Goal: Information Seeking & Learning: Learn about a topic

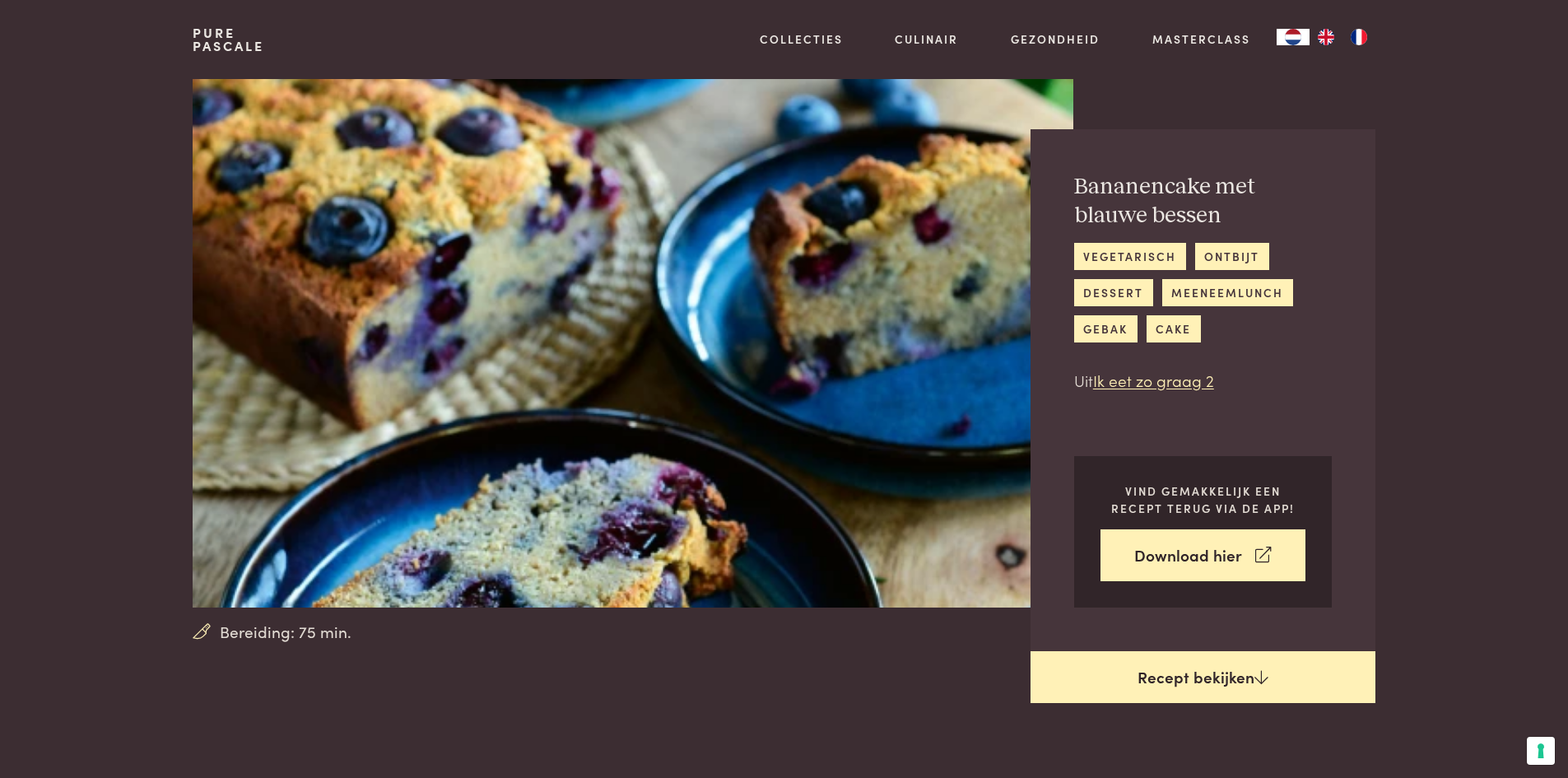
click at [1263, 687] on link "Recept bekijken" at bounding box center [1204, 678] width 345 height 53
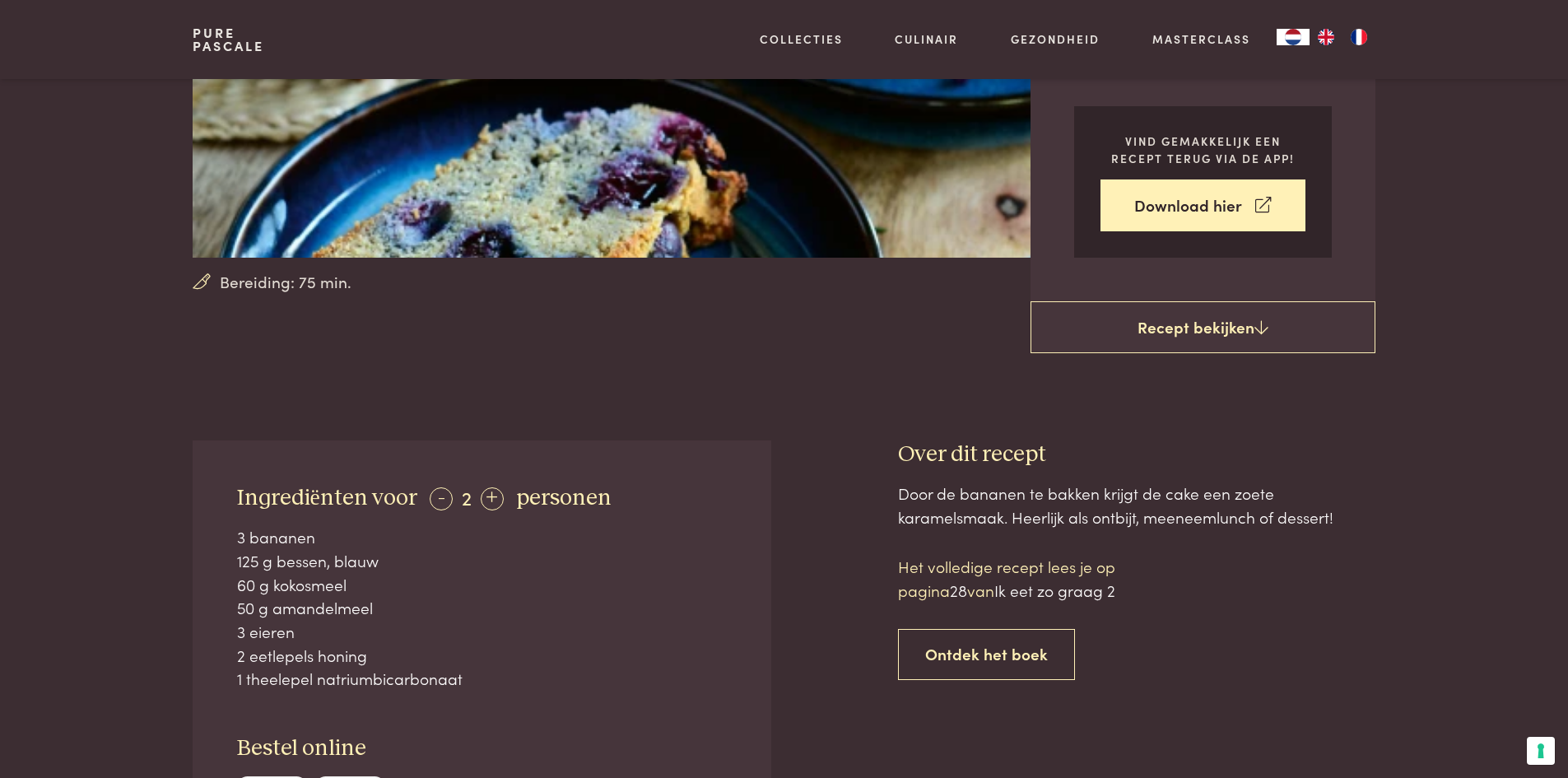
scroll to position [439, 0]
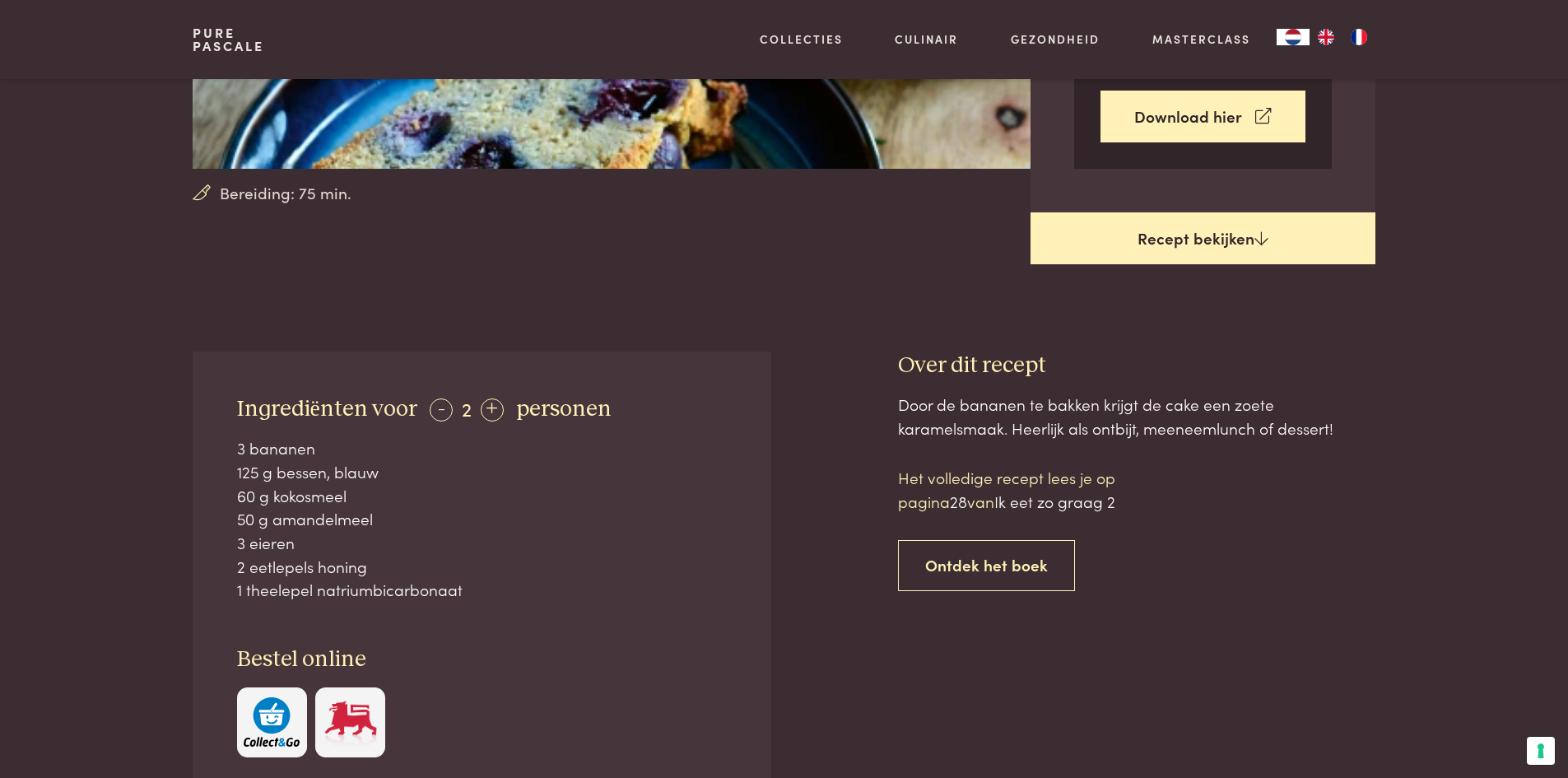
click at [1148, 244] on link "Recept bekijken" at bounding box center [1204, 239] width 345 height 53
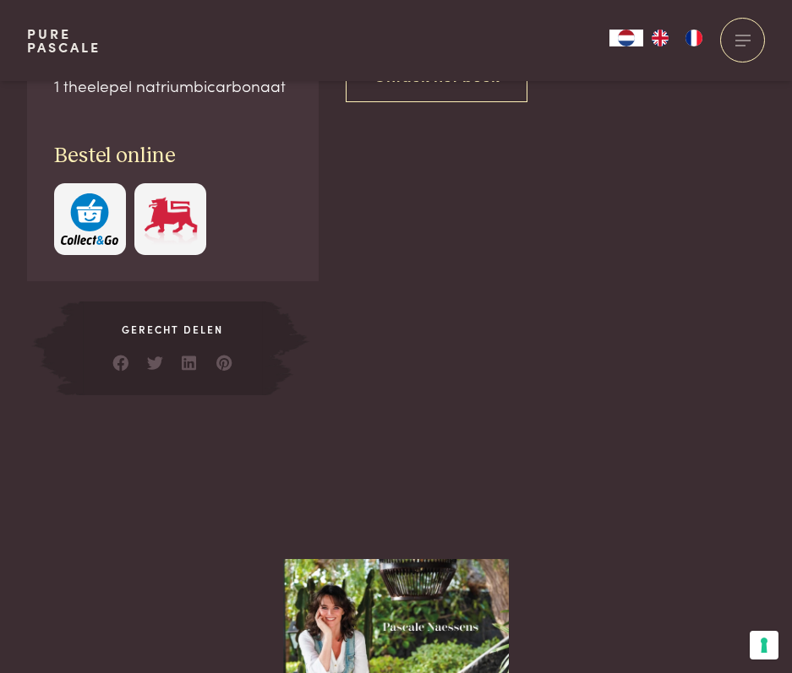
scroll to position [750, 0]
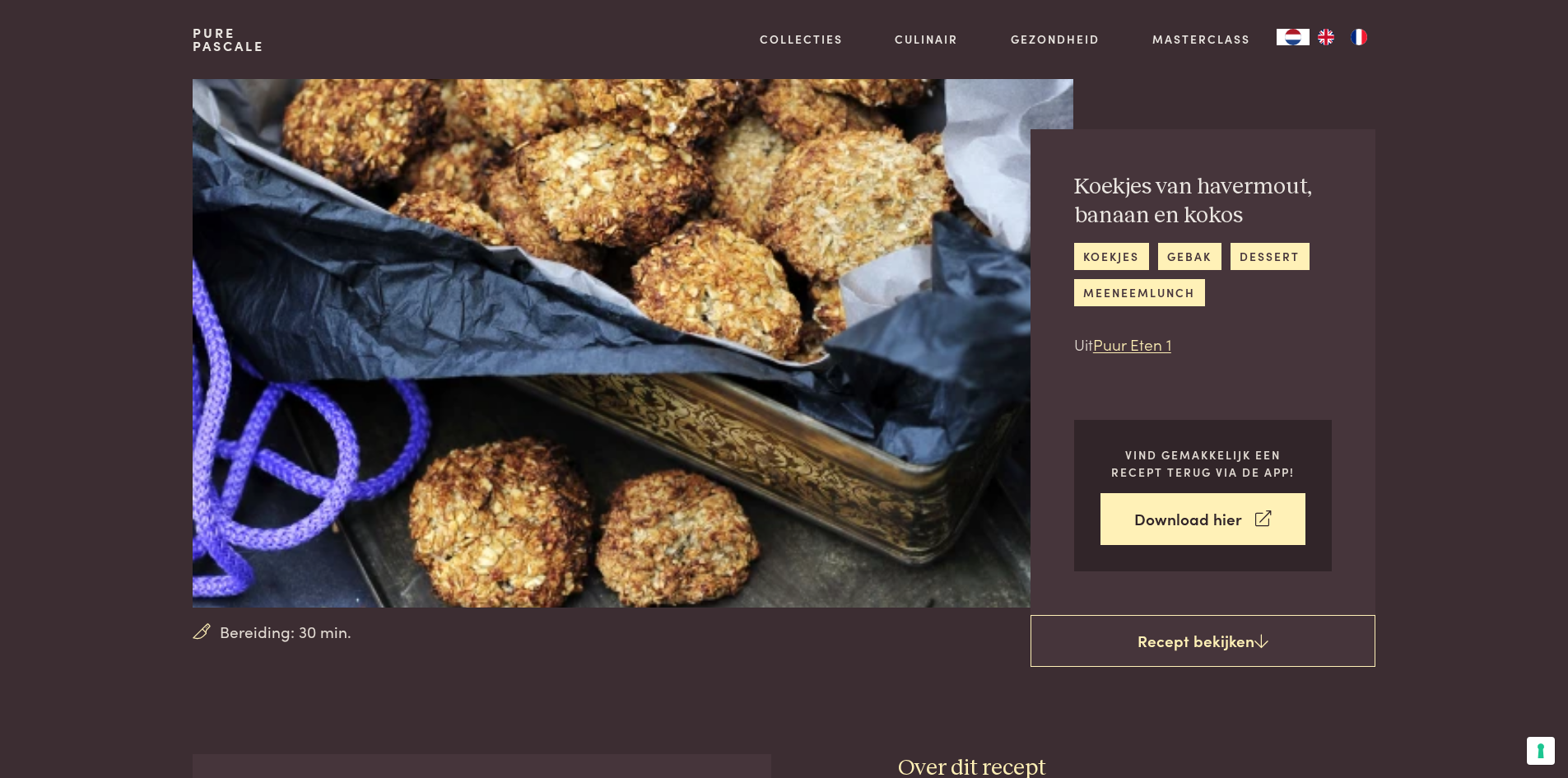
click at [152, 527] on section "Bereiding: 30 min. Koekjes van havermout, banaan en kokos koekjes gebak dessert…" at bounding box center [784, 348] width 1568 height 538
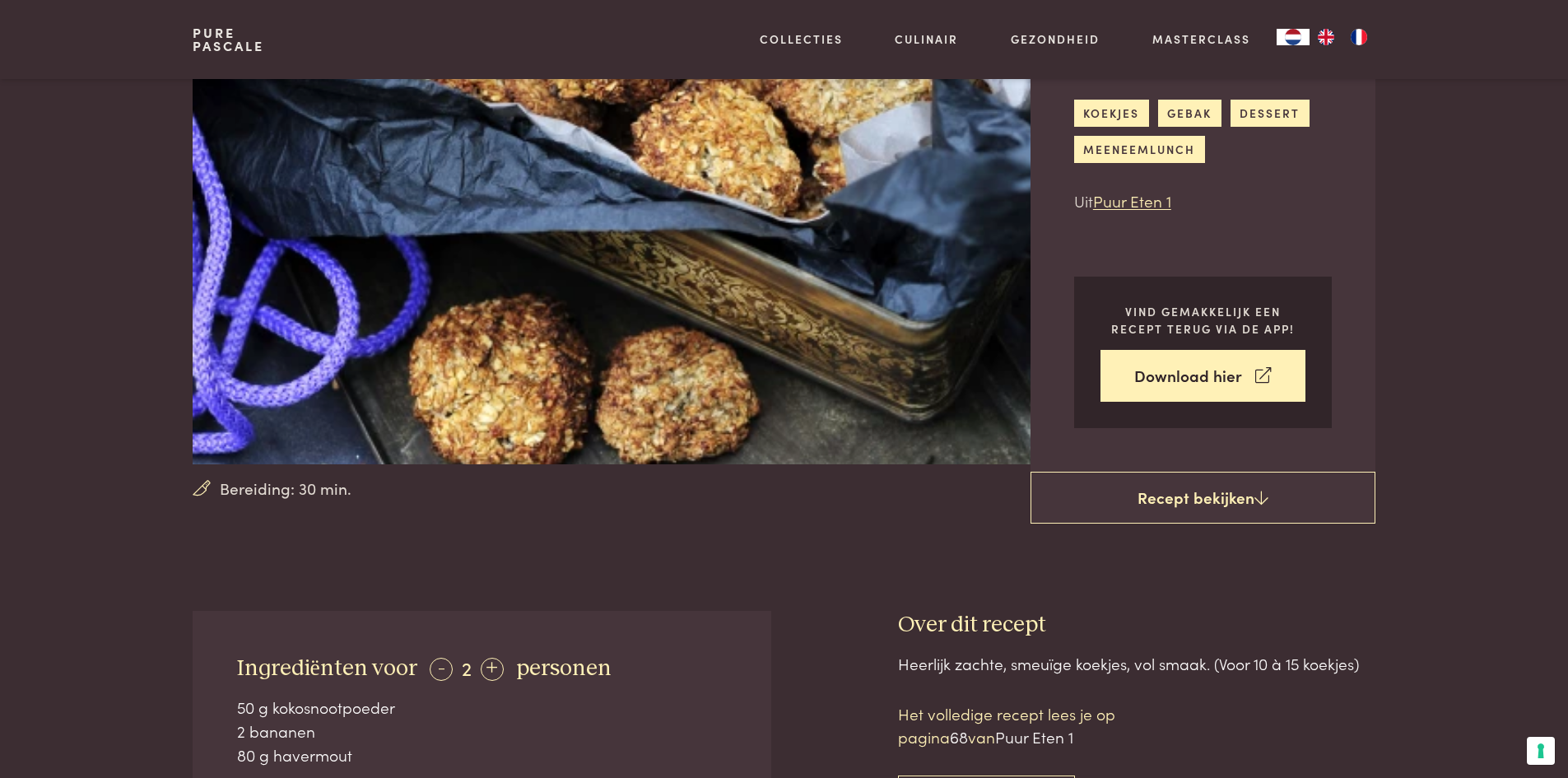
scroll to position [109, 0]
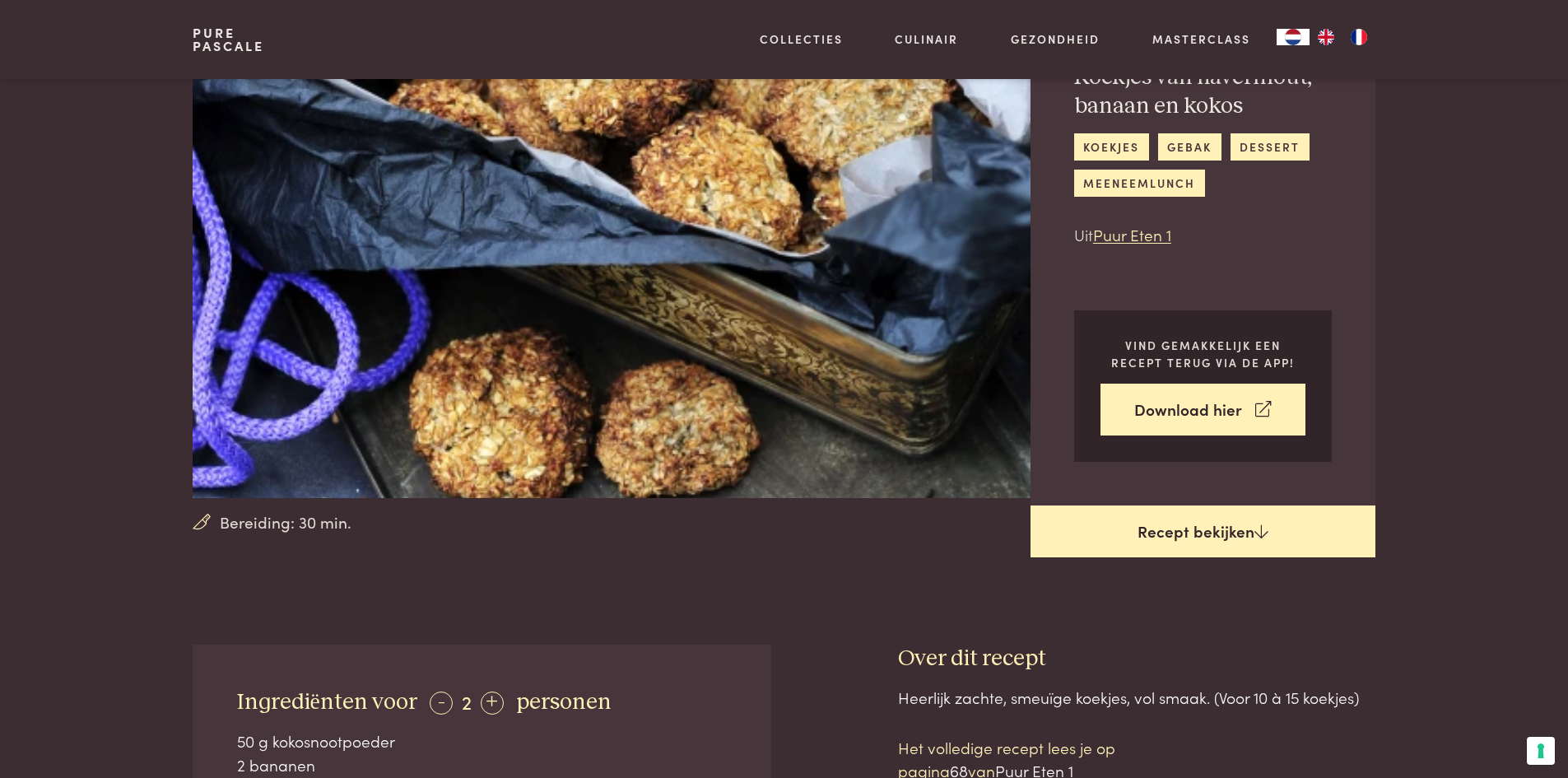
click at [1259, 543] on link "Recept bekijken" at bounding box center [1204, 532] width 345 height 53
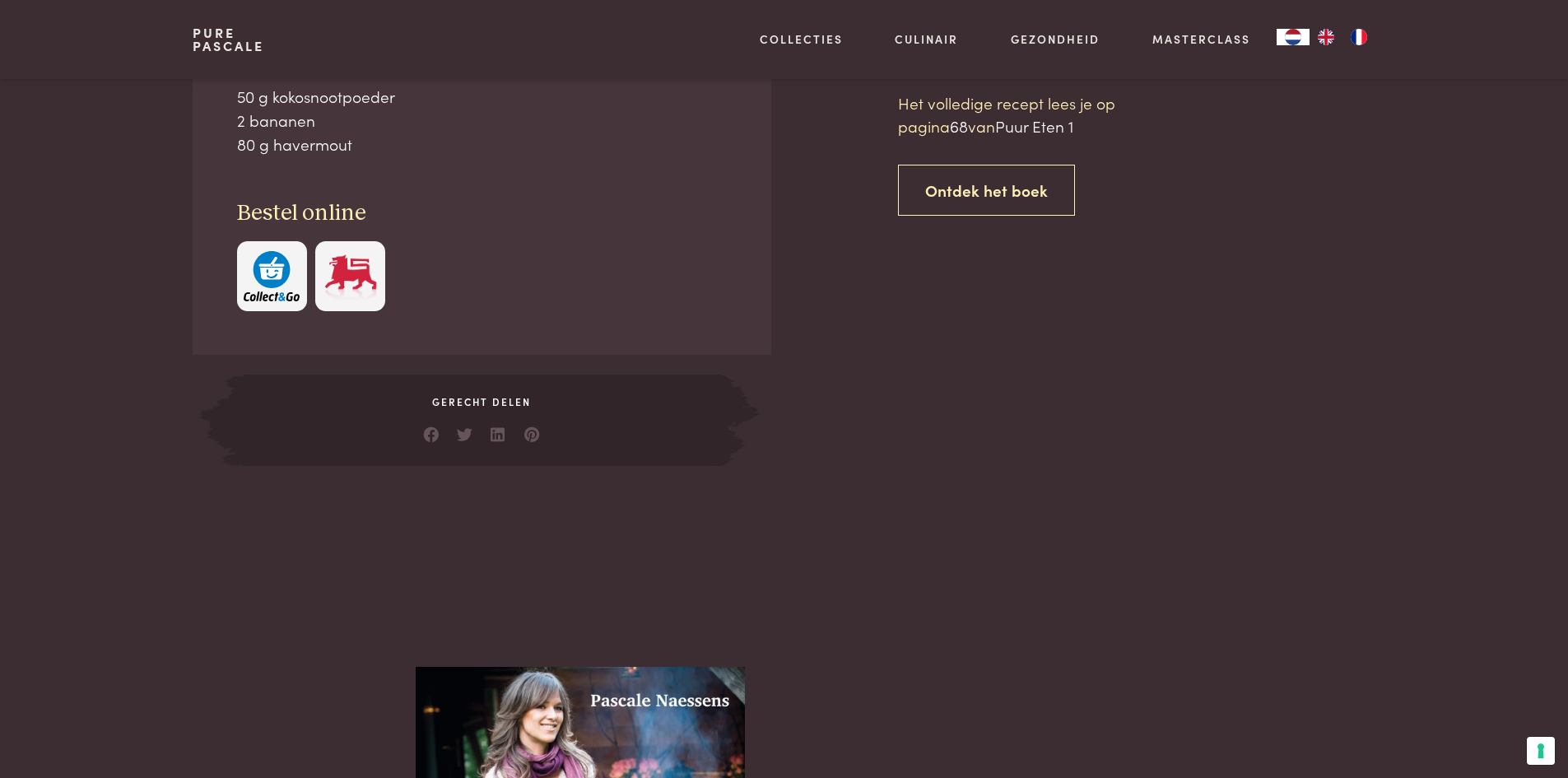
click at [1191, 501] on main "Bereiding: 30 min. Koekjes van havermout, banaan en kokos koekjes gebak dessert…" at bounding box center [784, 610] width 1568 height 2730
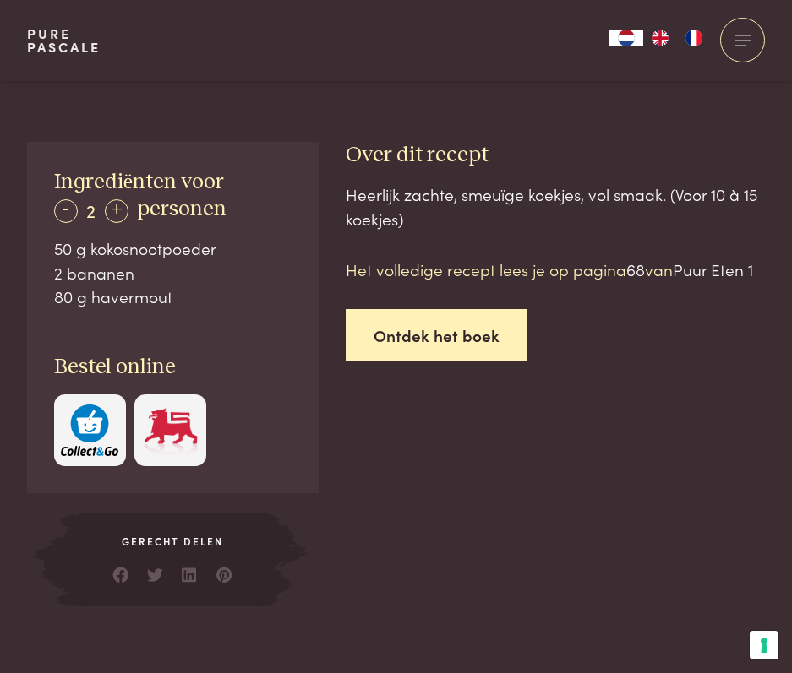
scroll to position [887, 0]
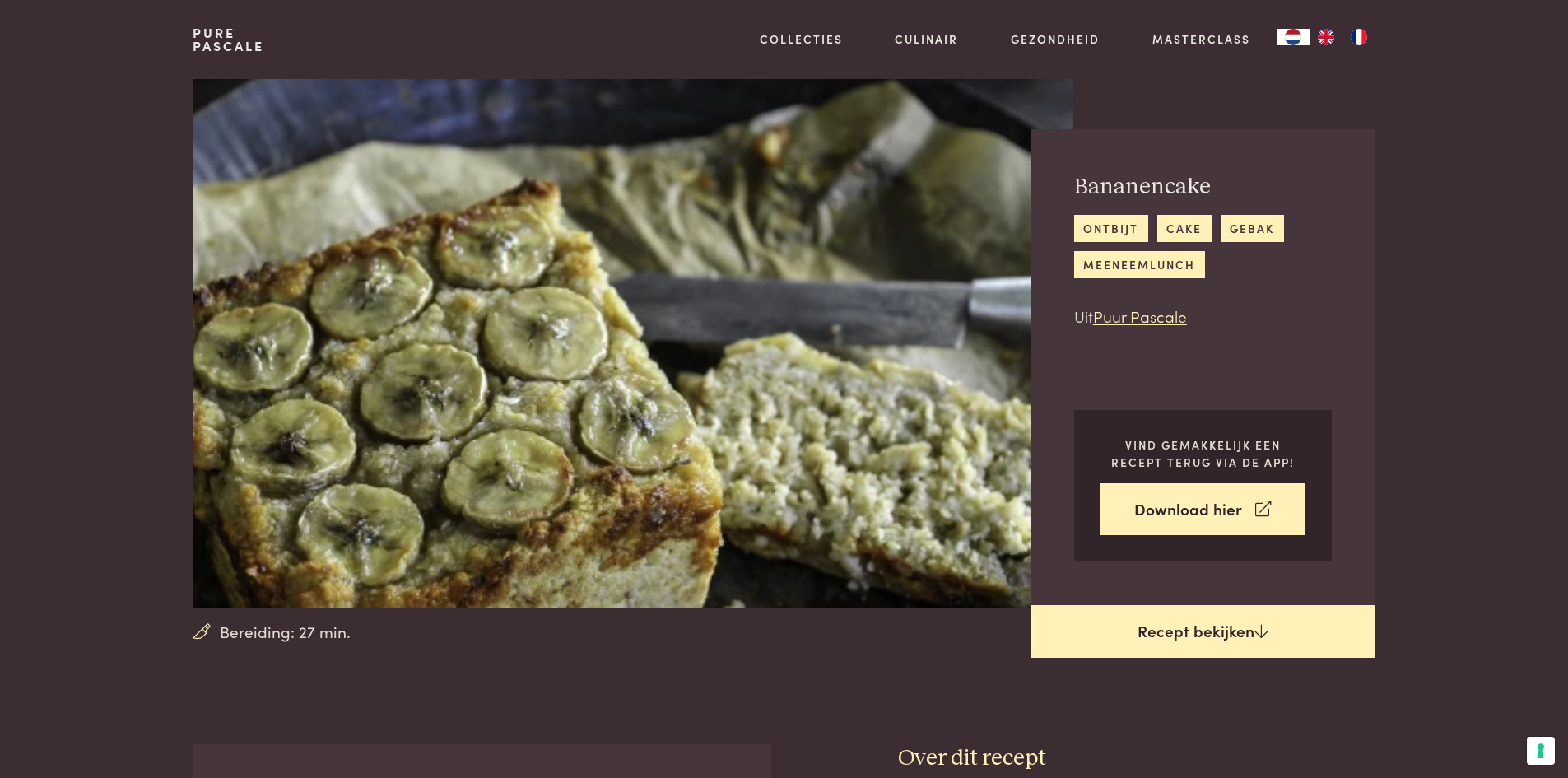
click at [1262, 621] on link "Recept bekijken" at bounding box center [1204, 632] width 345 height 53
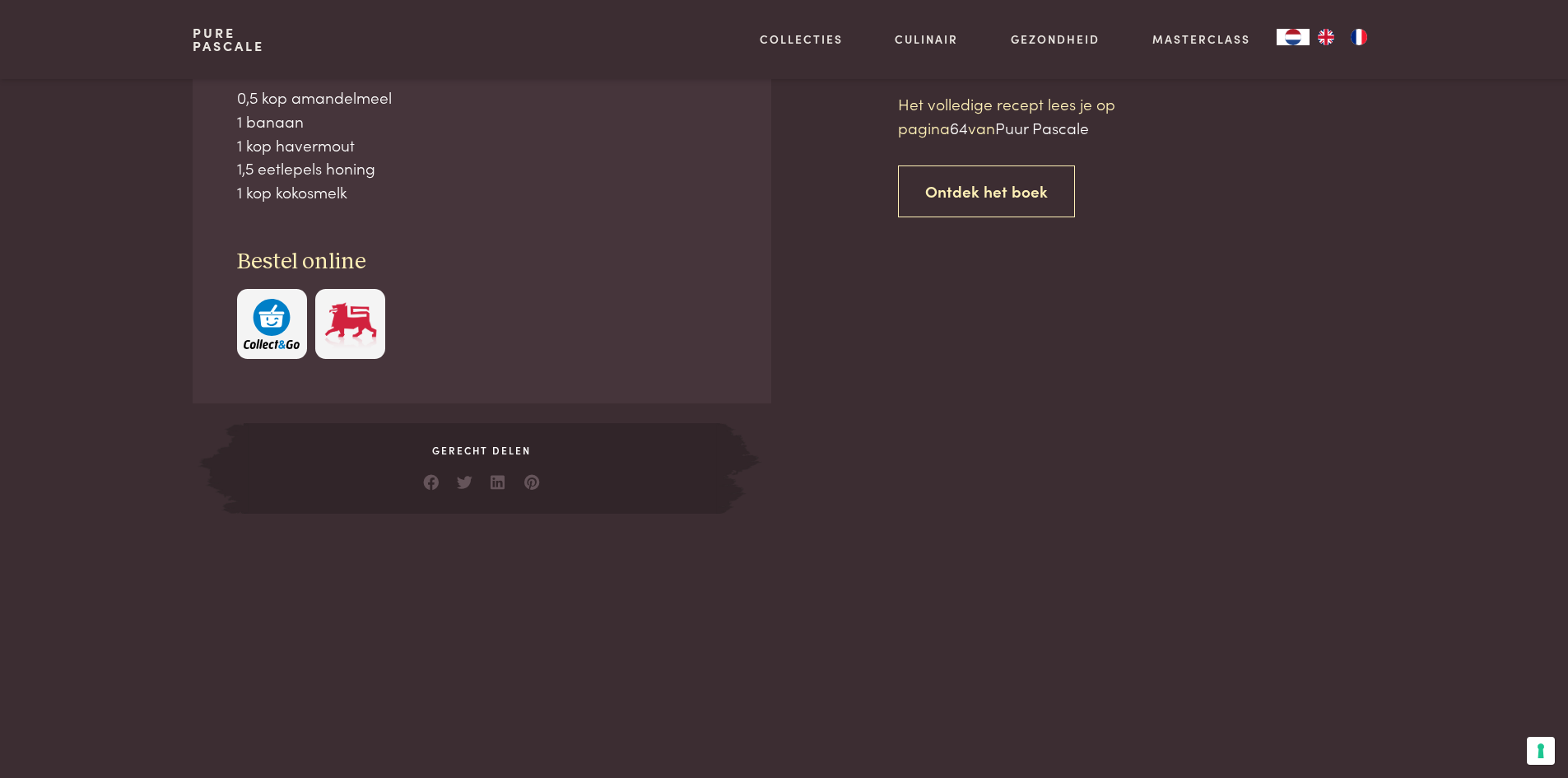
scroll to position [745, 0]
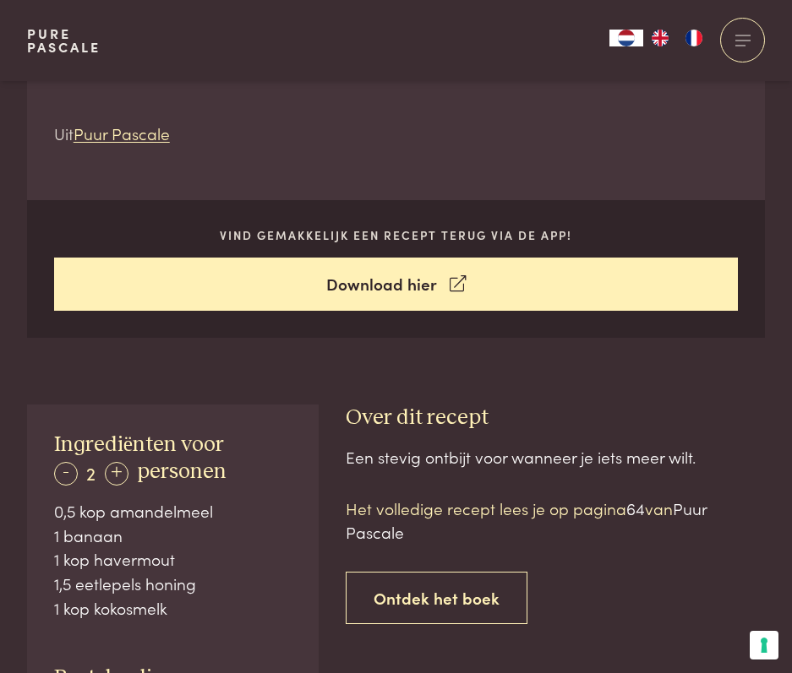
scroll to position [676, 0]
